Goal: Transaction & Acquisition: Purchase product/service

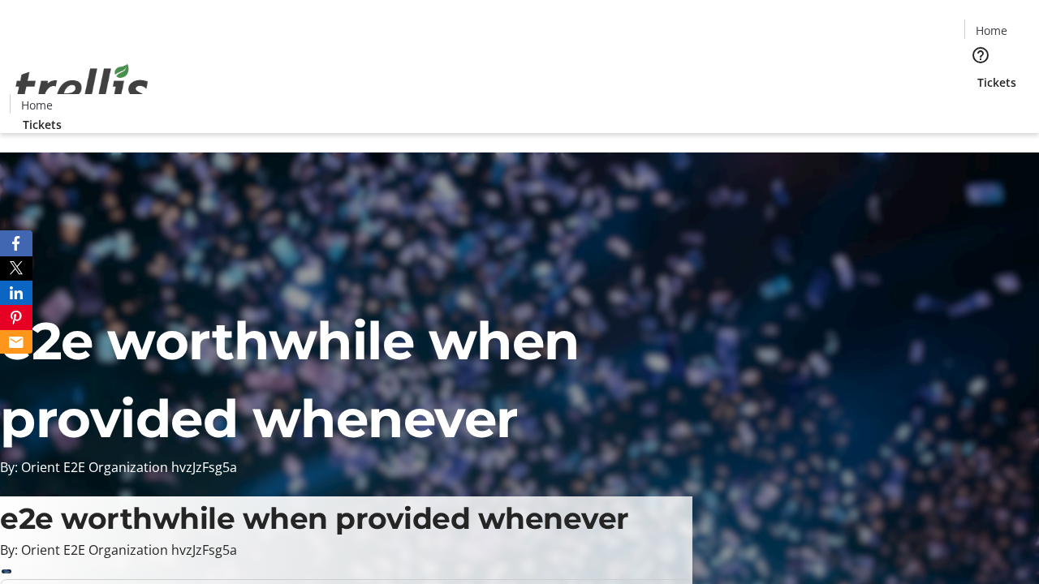
click at [977, 74] on span "Tickets" at bounding box center [996, 82] width 39 height 17
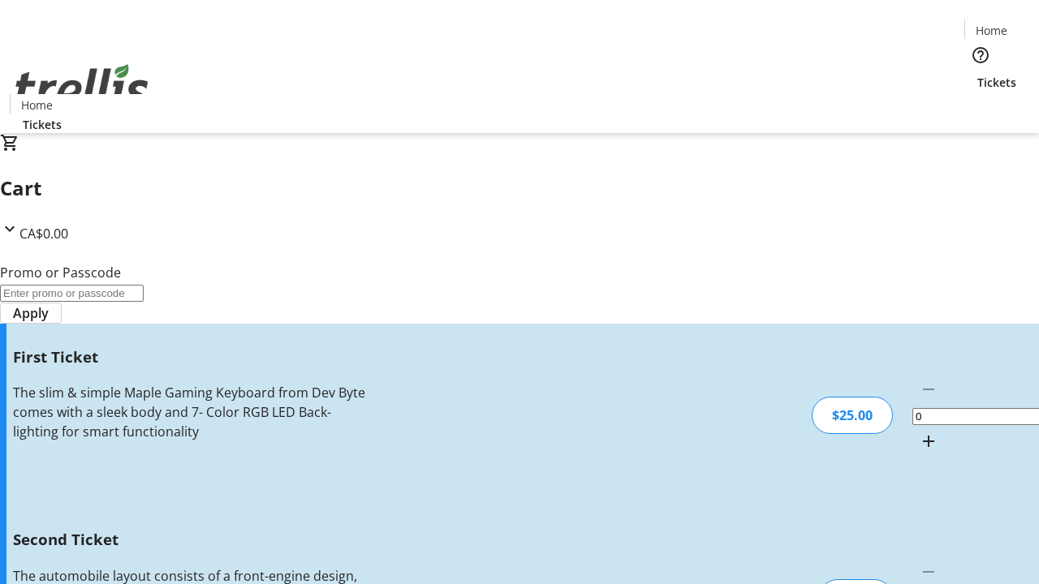
click at [919, 432] on mat-icon "Increment by one" at bounding box center [928, 441] width 19 height 19
type input "1"
type input "2"
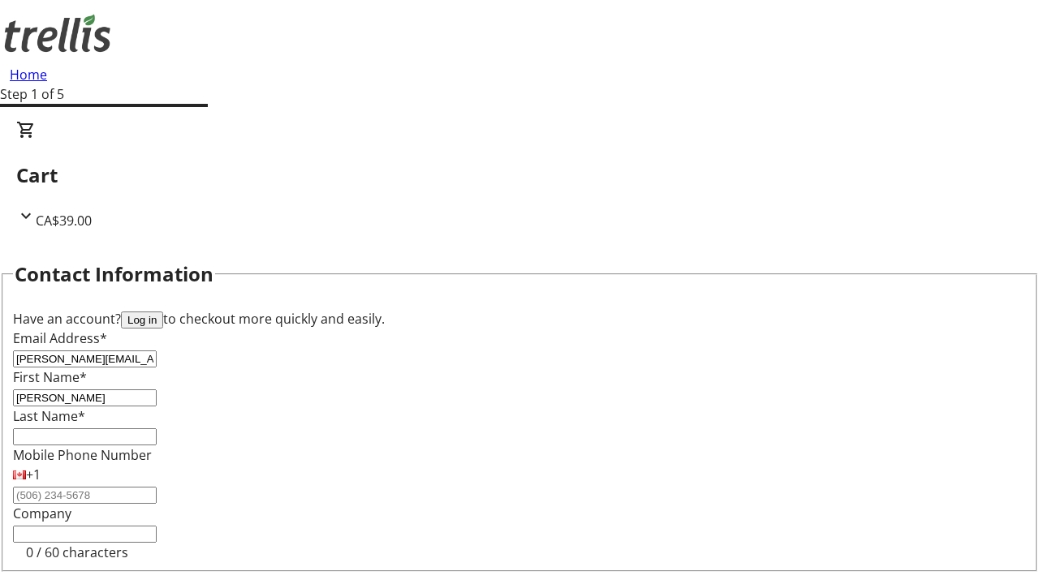
type input "[PERSON_NAME]"
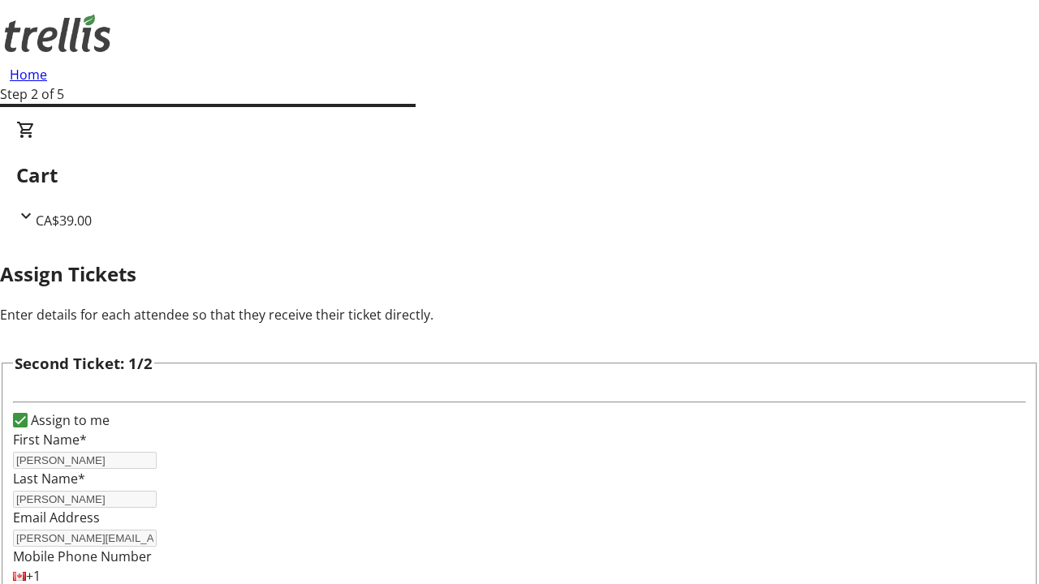
type input "[PERSON_NAME]"
type input "Dare"
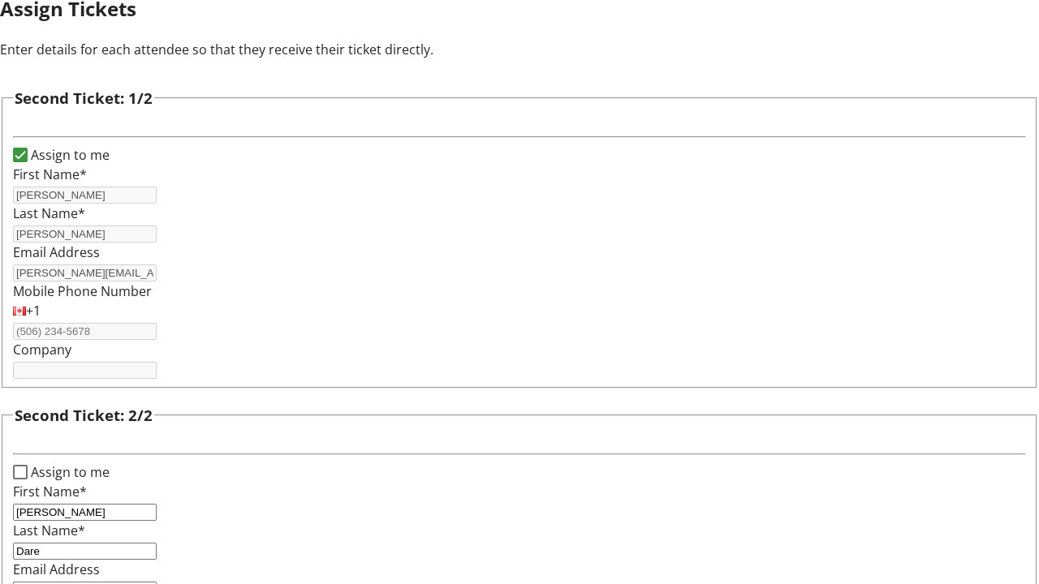
type input "[PERSON_NAME][EMAIL_ADDRESS][DOMAIN_NAME]"
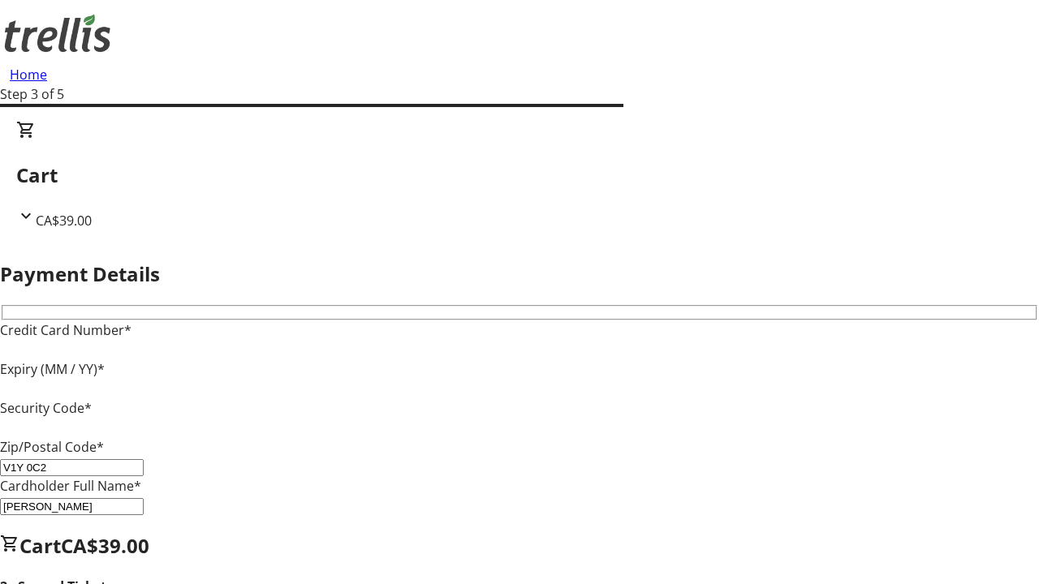
type input "V1Y 0C2"
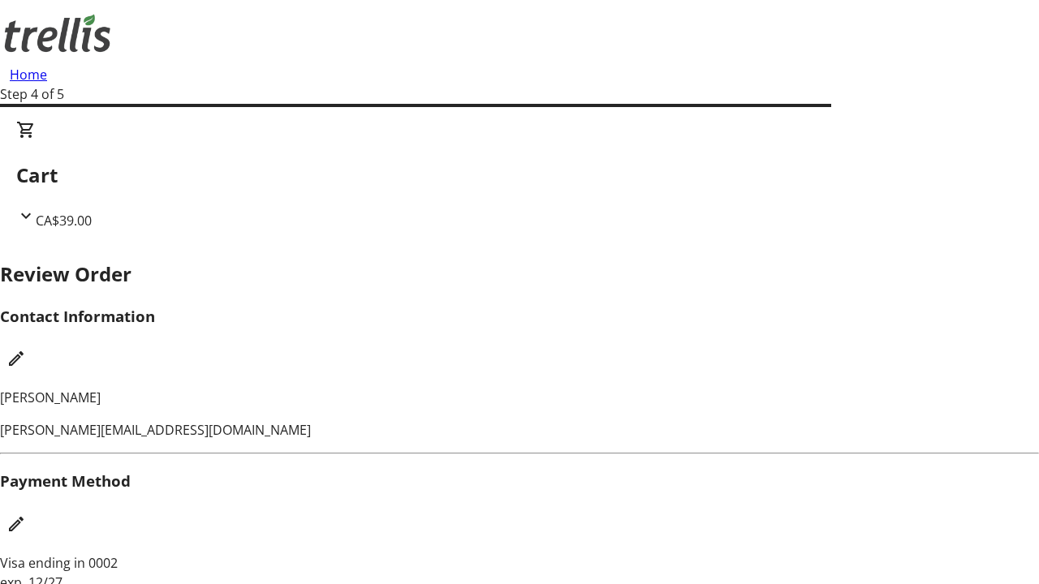
click at [26, 349] on mat-icon "Edit Contact Information" at bounding box center [15, 358] width 19 height 19
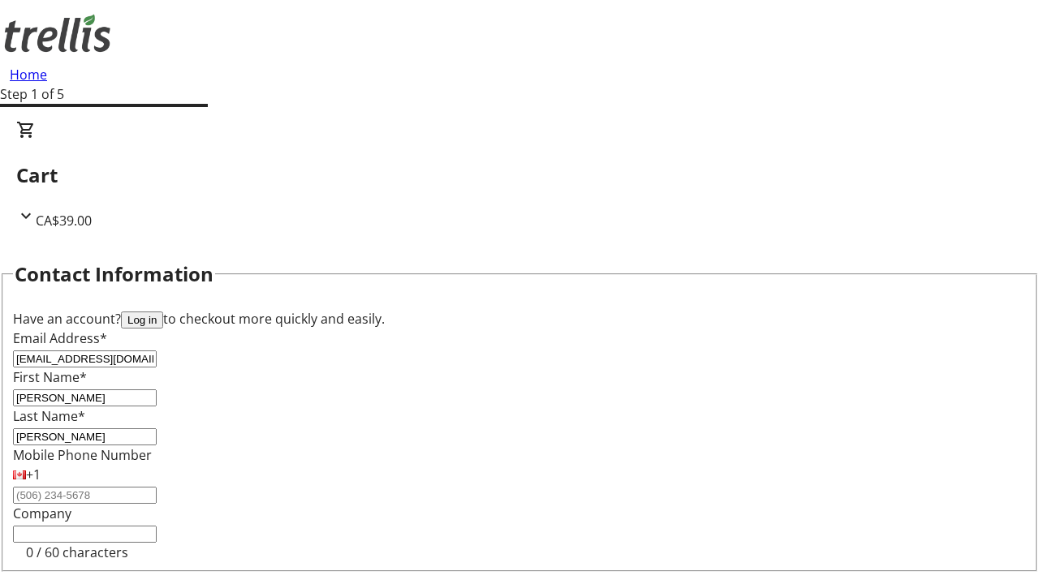
type input "[EMAIL_ADDRESS][DOMAIN_NAME]"
type input "Valentine"
type input "[PERSON_NAME]"
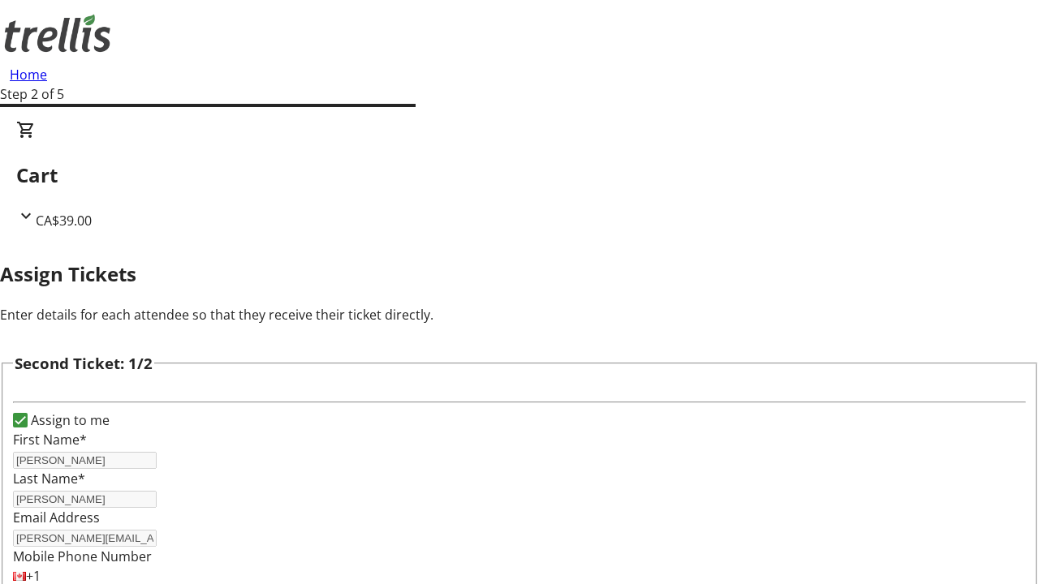
scroll to position [191, 0]
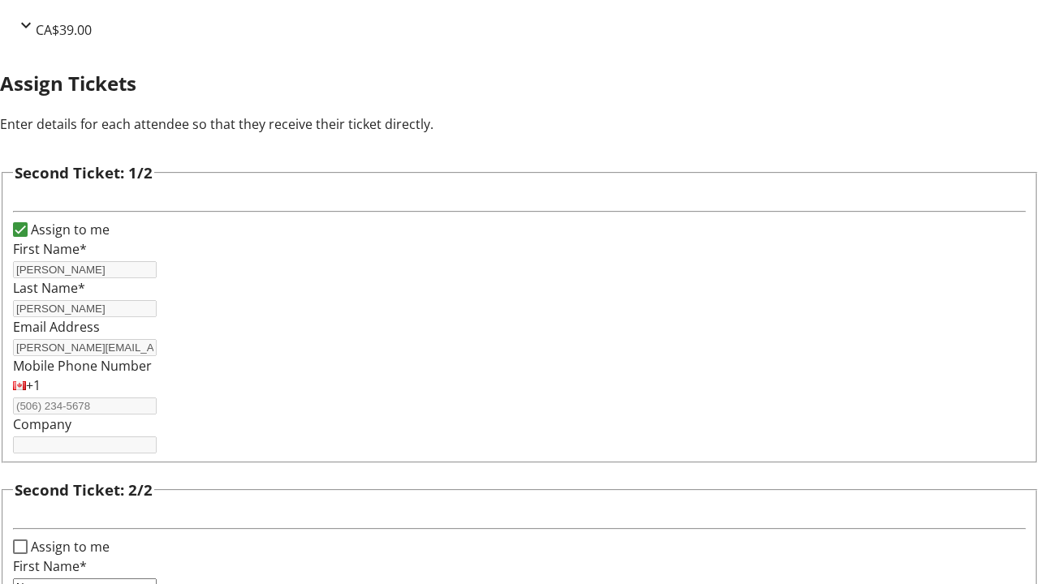
type input "New"
type input "Name"
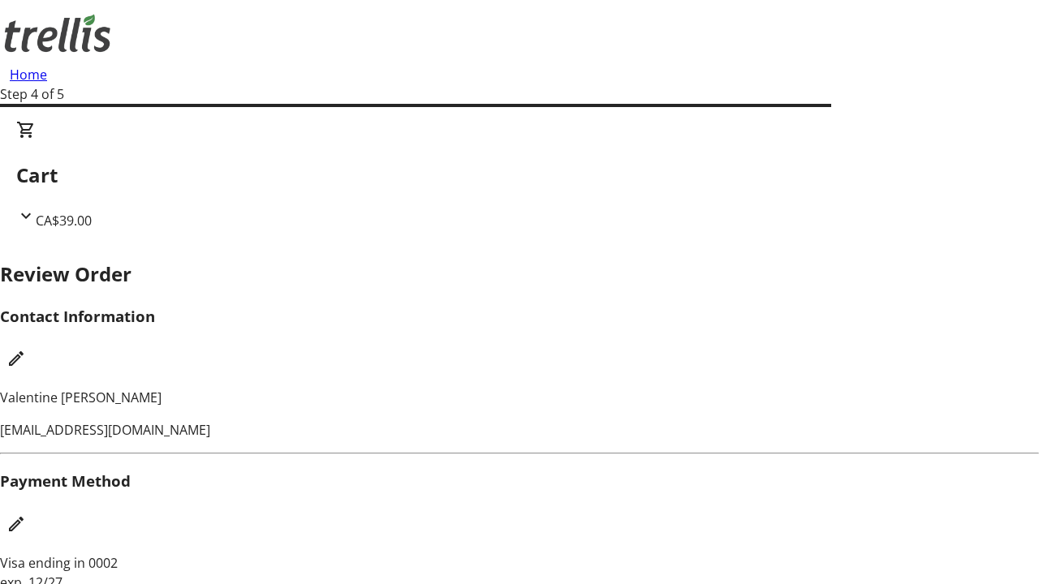
click at [26, 514] on mat-icon "Edit Payment Method" at bounding box center [15, 523] width 19 height 19
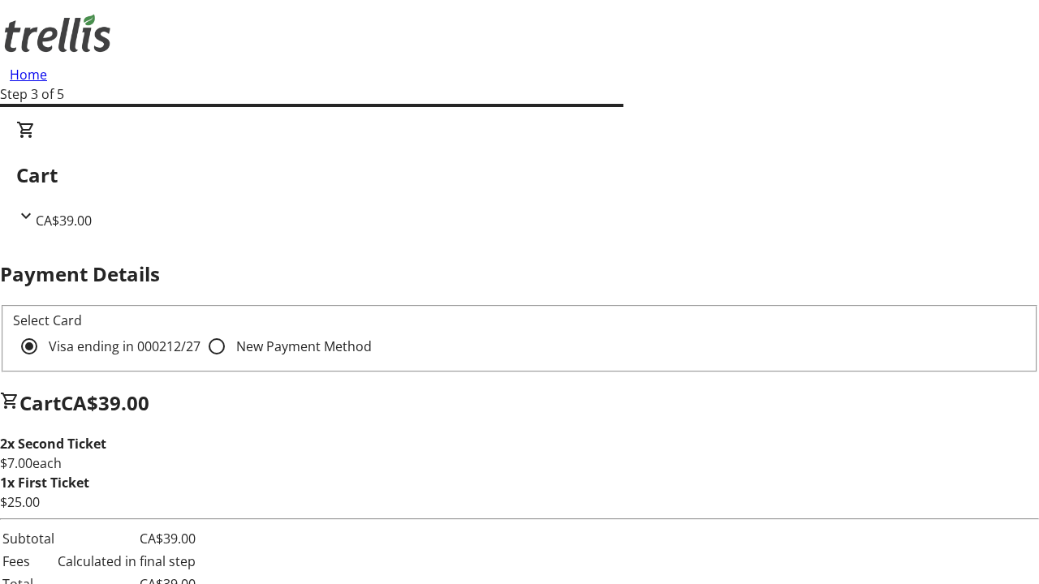
click at [200, 330] on input "New Payment Method" at bounding box center [216, 346] width 32 height 32
radio input "true"
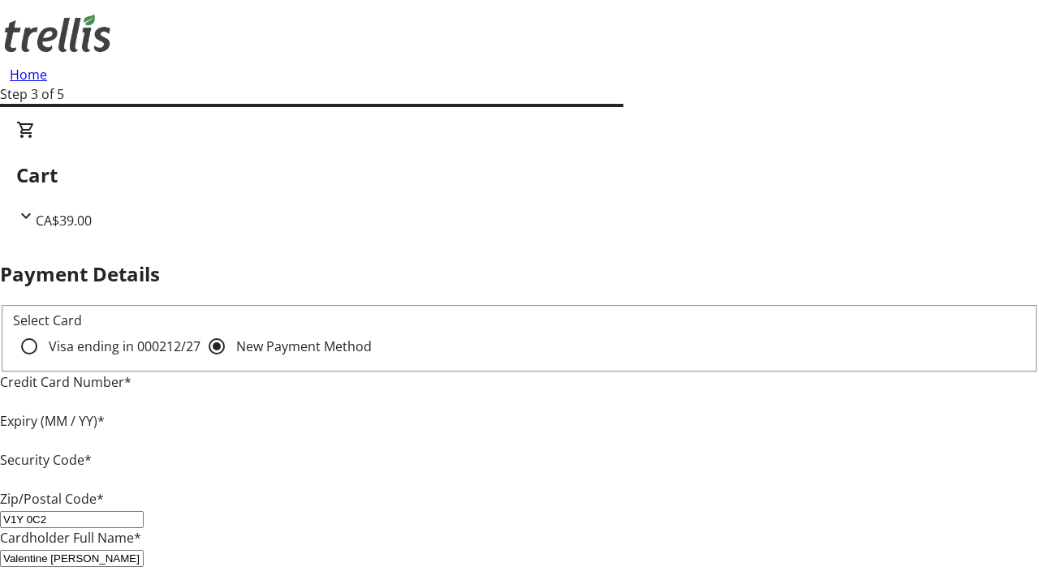
type input "V1Y 0C2"
